Goal: Information Seeking & Learning: Learn about a topic

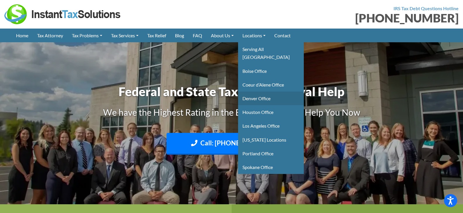
click at [259, 92] on link "Denver Office" at bounding box center [271, 99] width 66 height 14
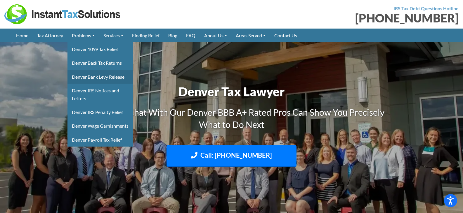
click at [101, 77] on link "Denver Bank Levy Release" at bounding box center [100, 77] width 66 height 14
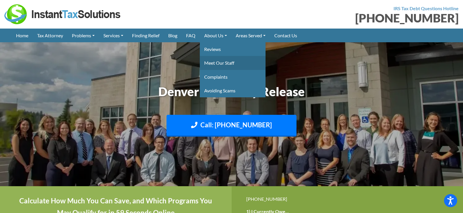
click at [220, 62] on link "Meet Our Staff" at bounding box center [233, 63] width 66 height 14
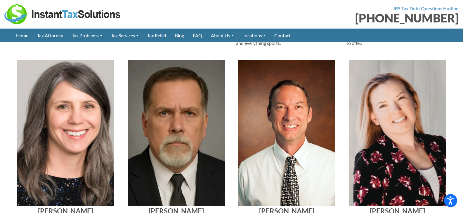
scroll to position [499, 0]
